Goal: Information Seeking & Learning: Understand process/instructions

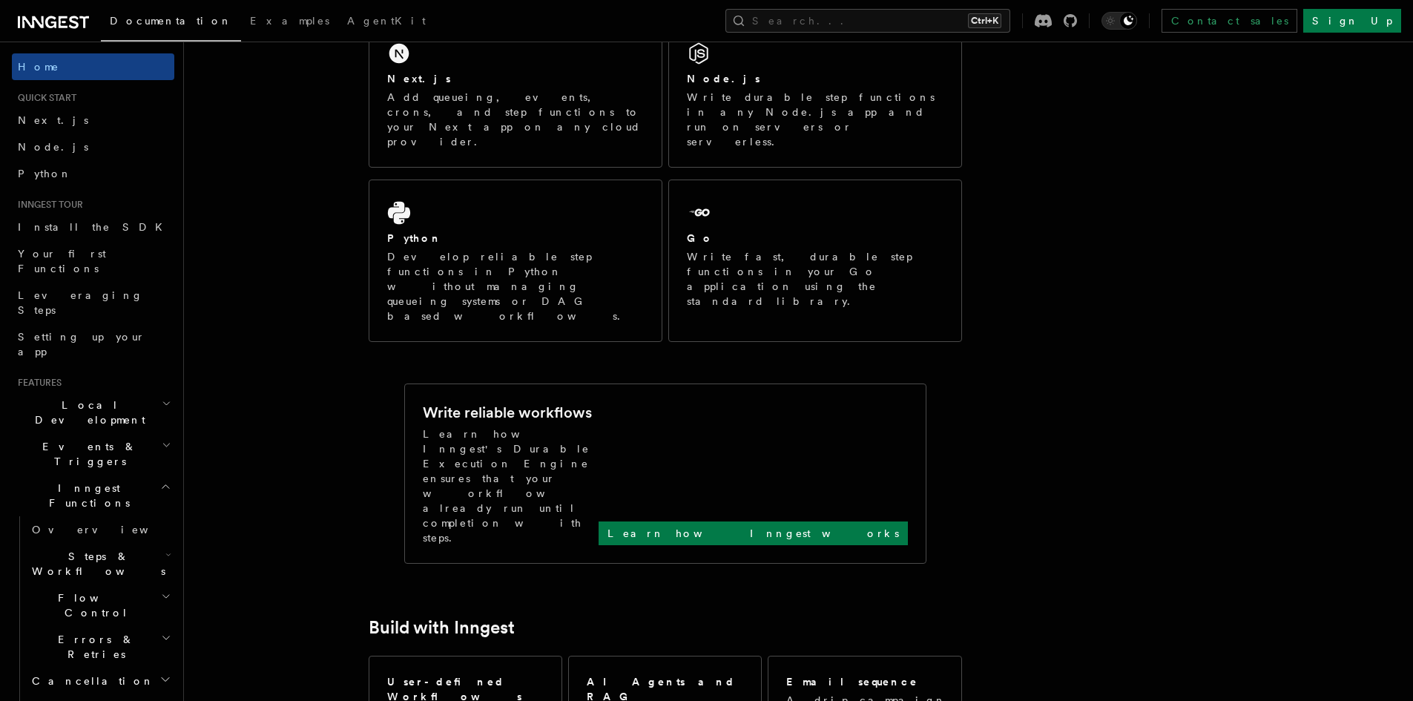
scroll to position [222, 0]
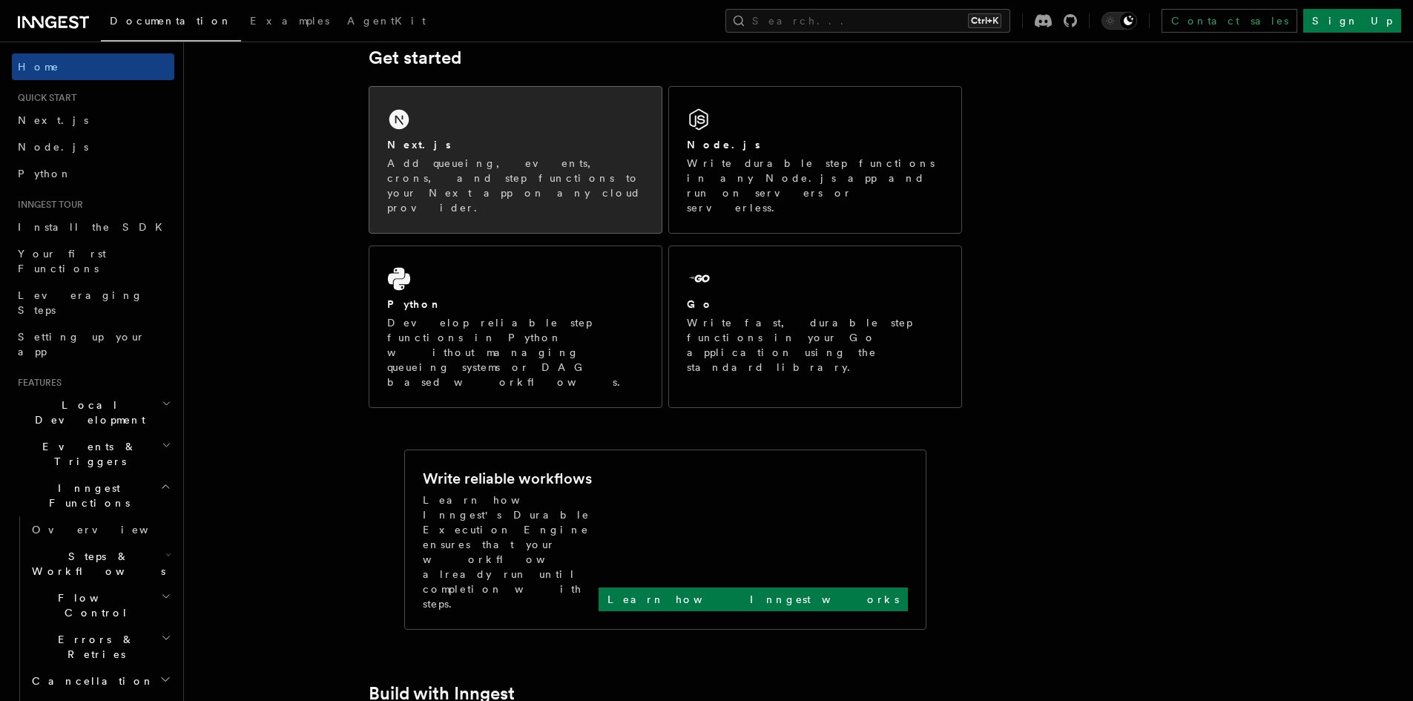
click at [490, 149] on div "Next.js" at bounding box center [515, 145] width 257 height 16
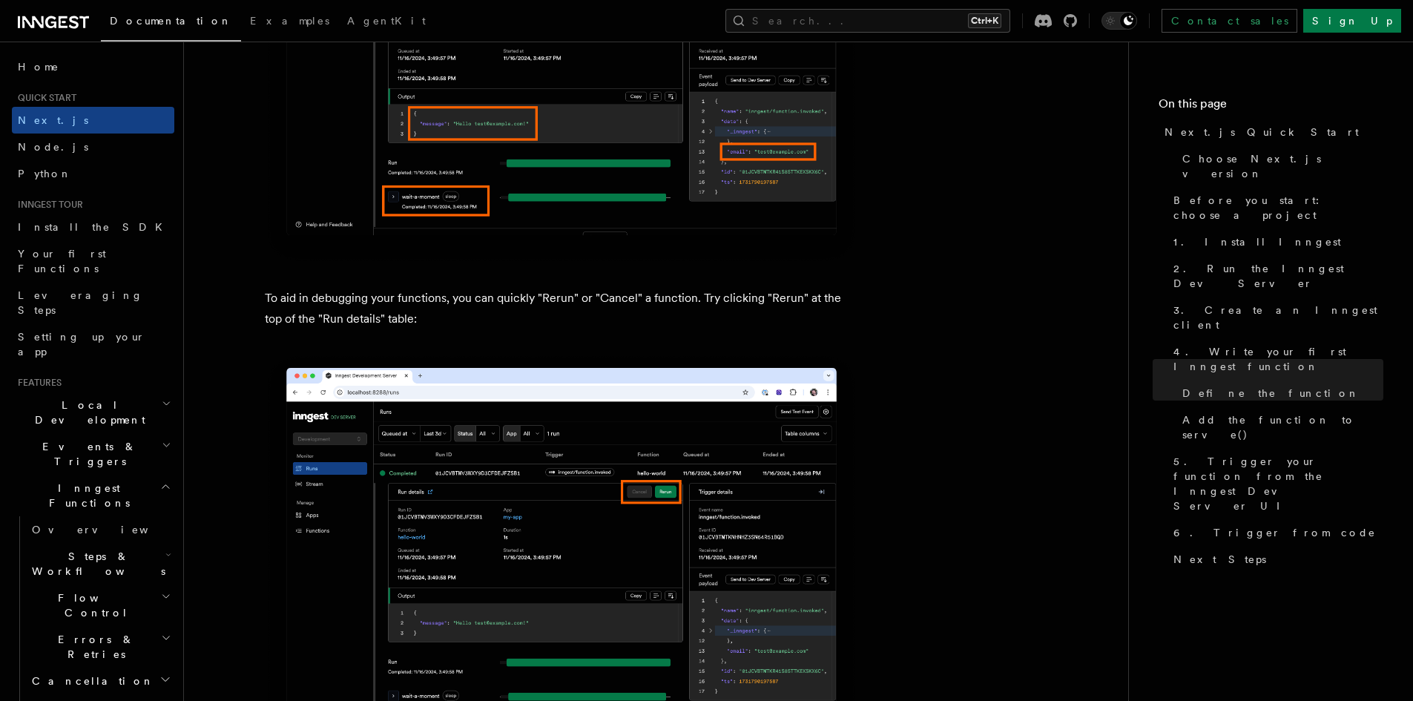
scroll to position [6377, 0]
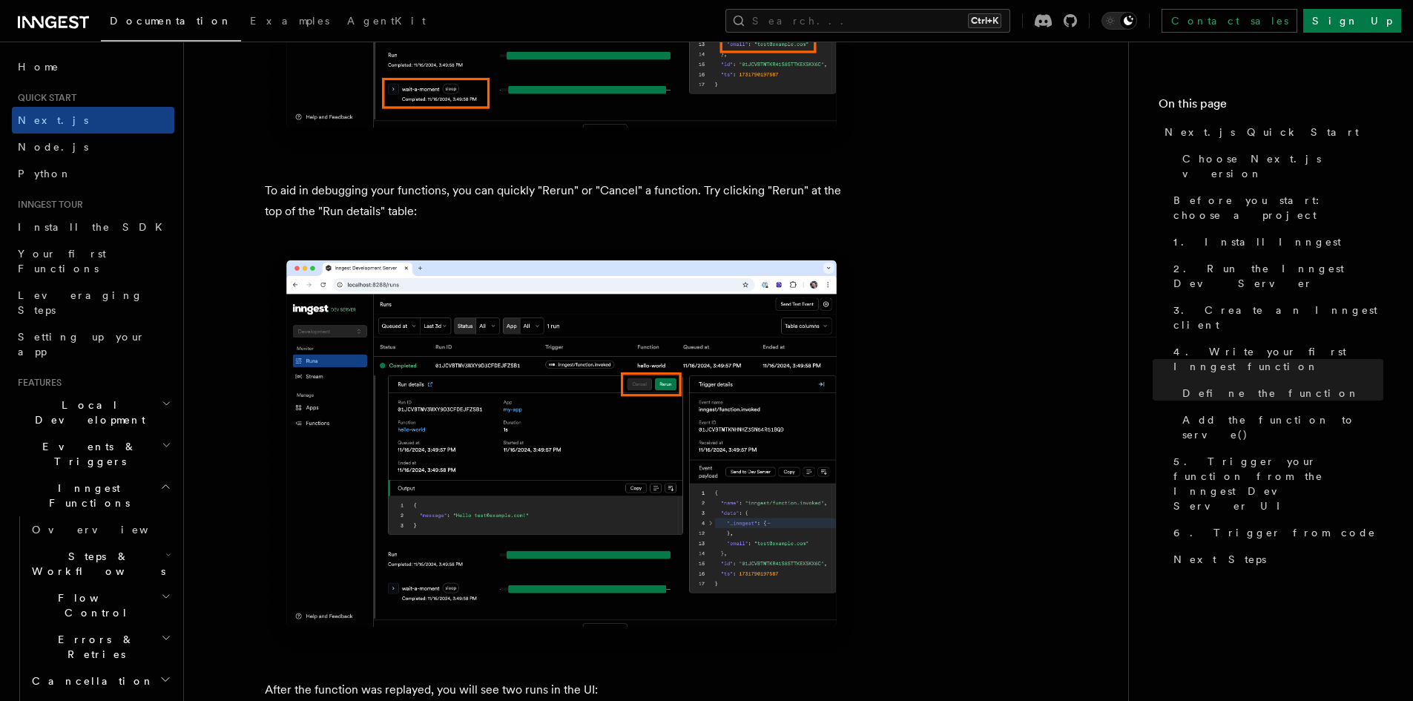
click at [501, 297] on img at bounding box center [561, 450] width 593 height 410
click at [420, 535] on img at bounding box center [561, 450] width 593 height 410
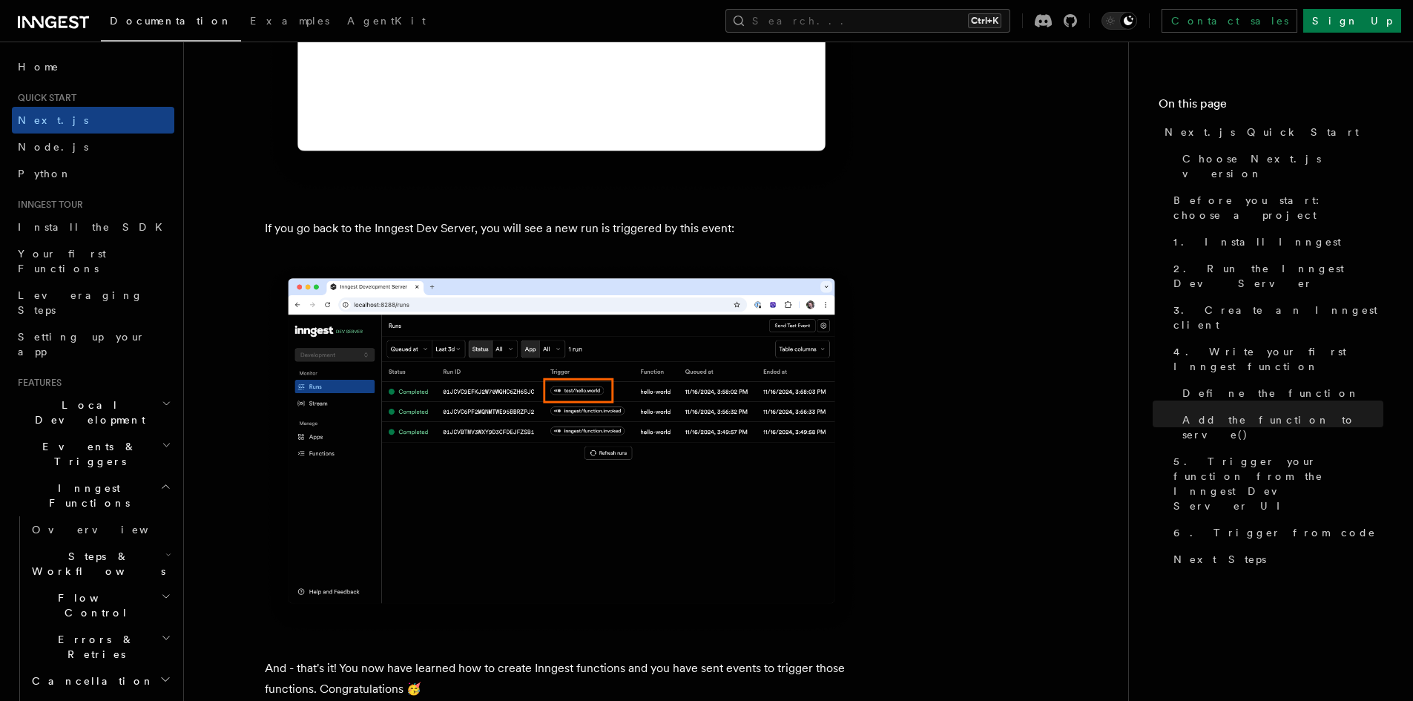
scroll to position [8602, 0]
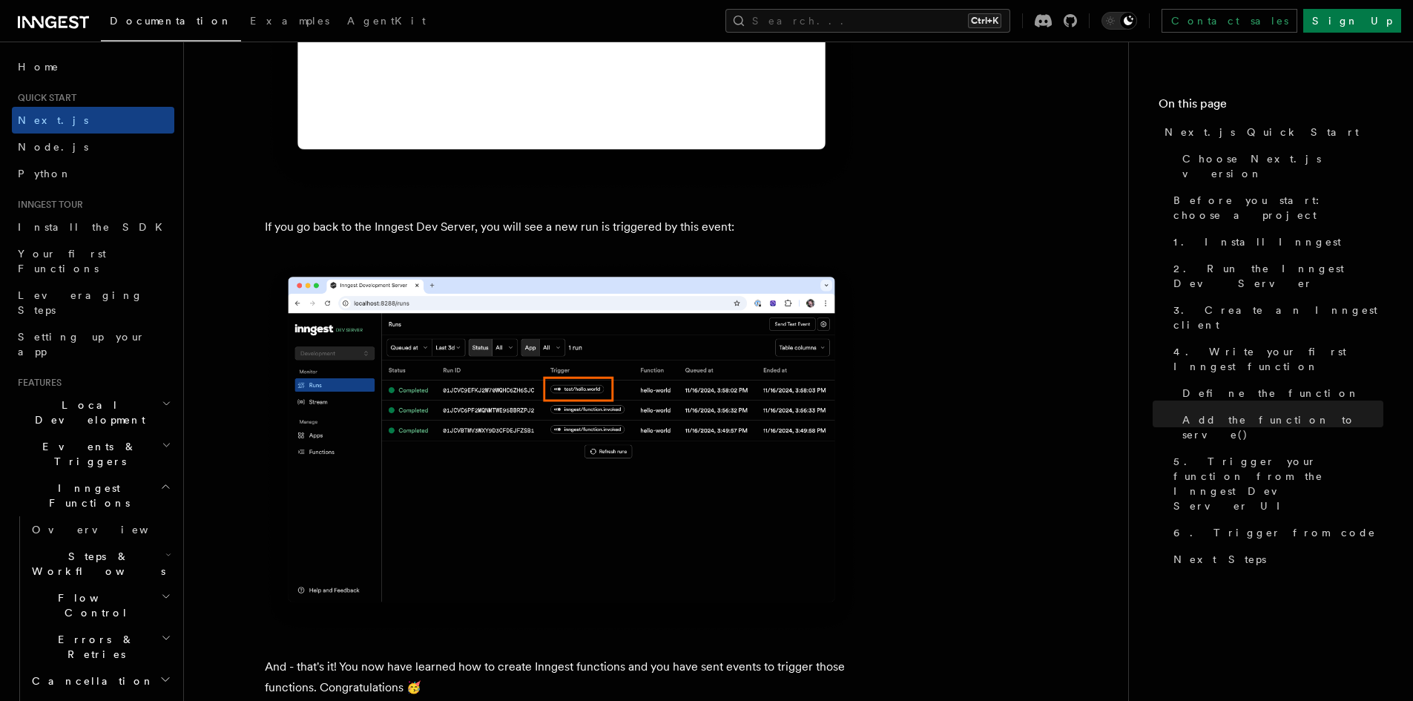
click at [56, 16] on icon at bounding box center [53, 22] width 71 height 18
